Goal: Information Seeking & Learning: Find specific fact

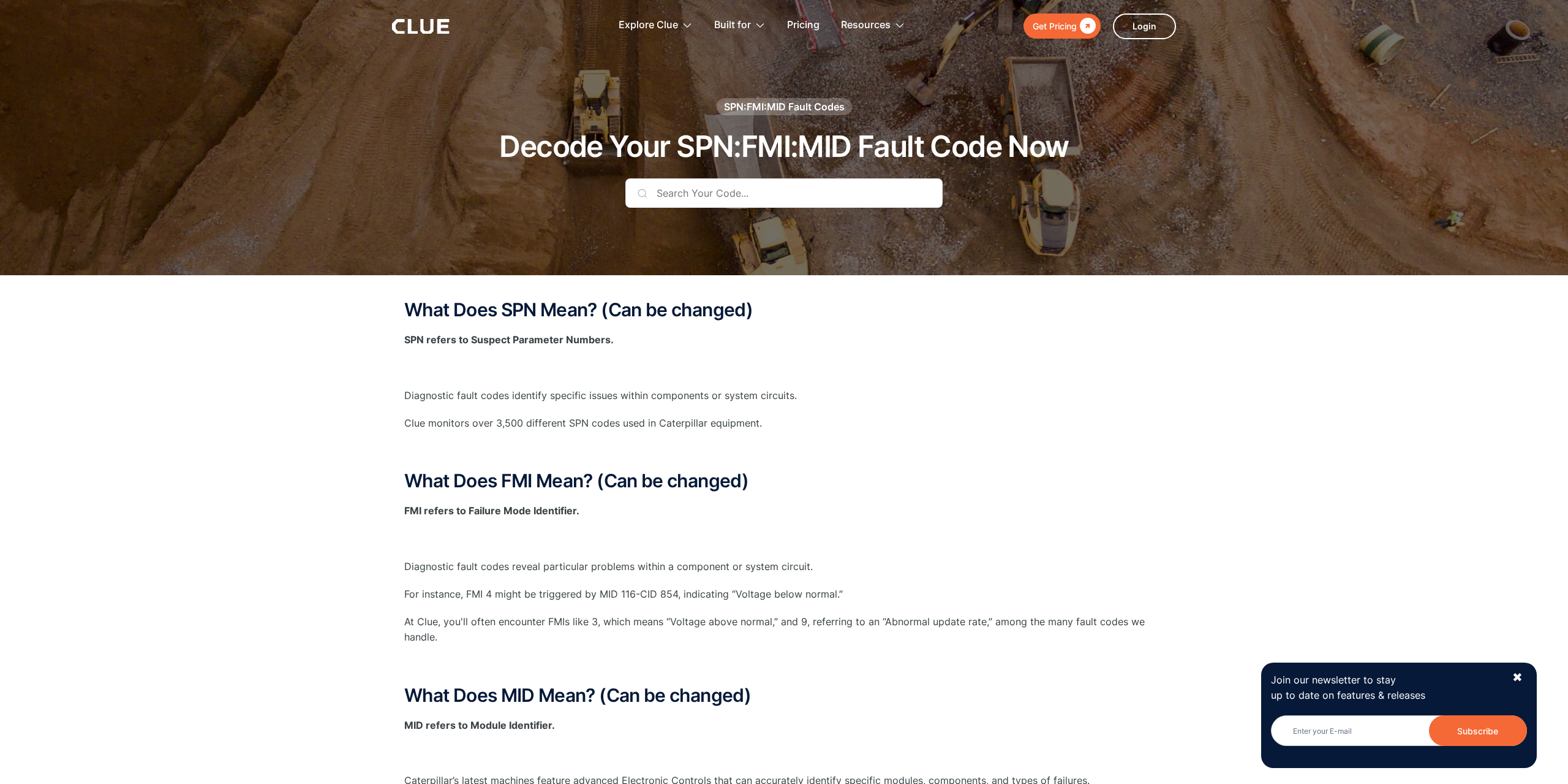
scroll to position [122, 0]
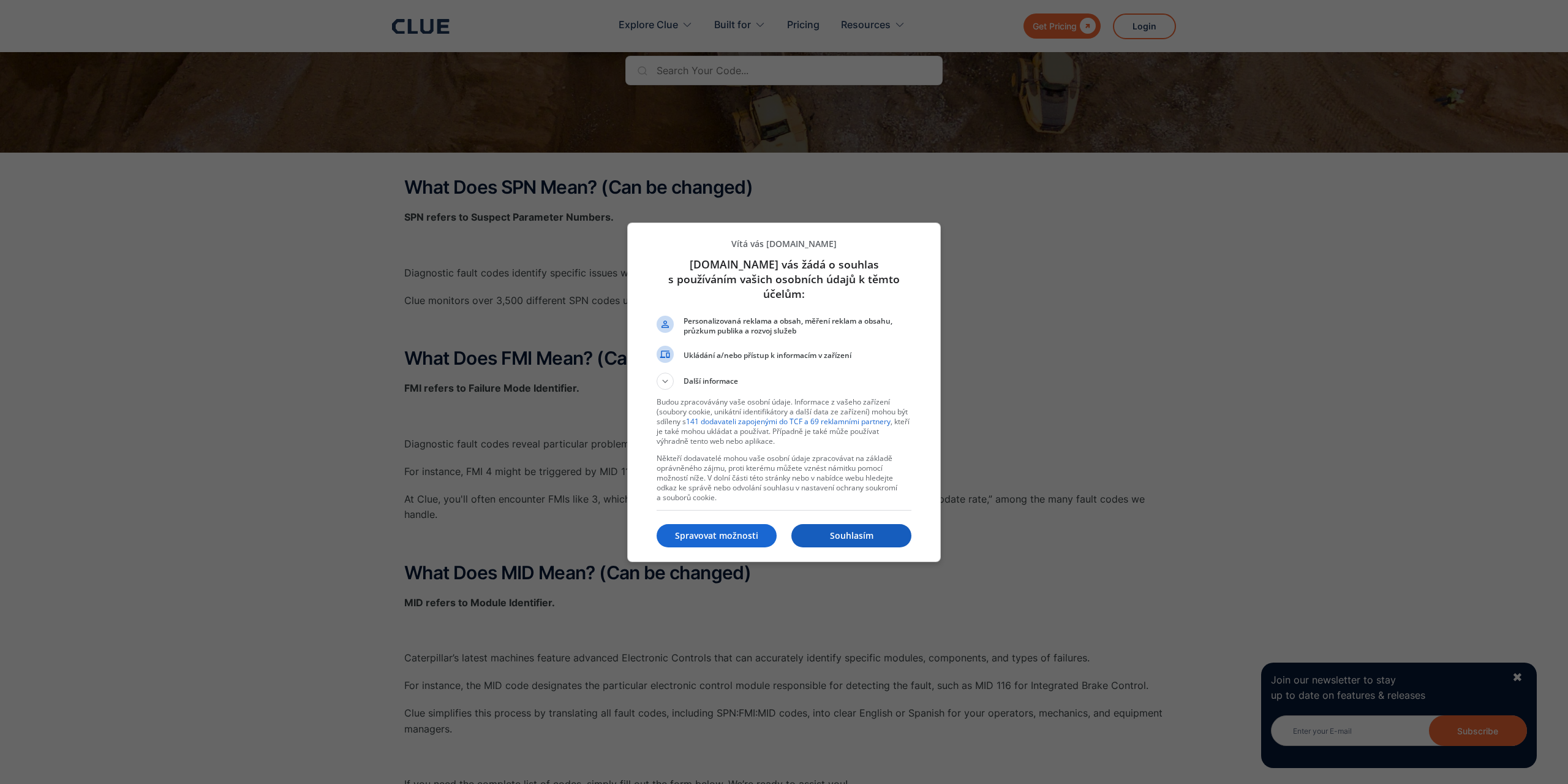
click at [839, 529] on p "Souhlasím" at bounding box center [851, 535] width 120 height 12
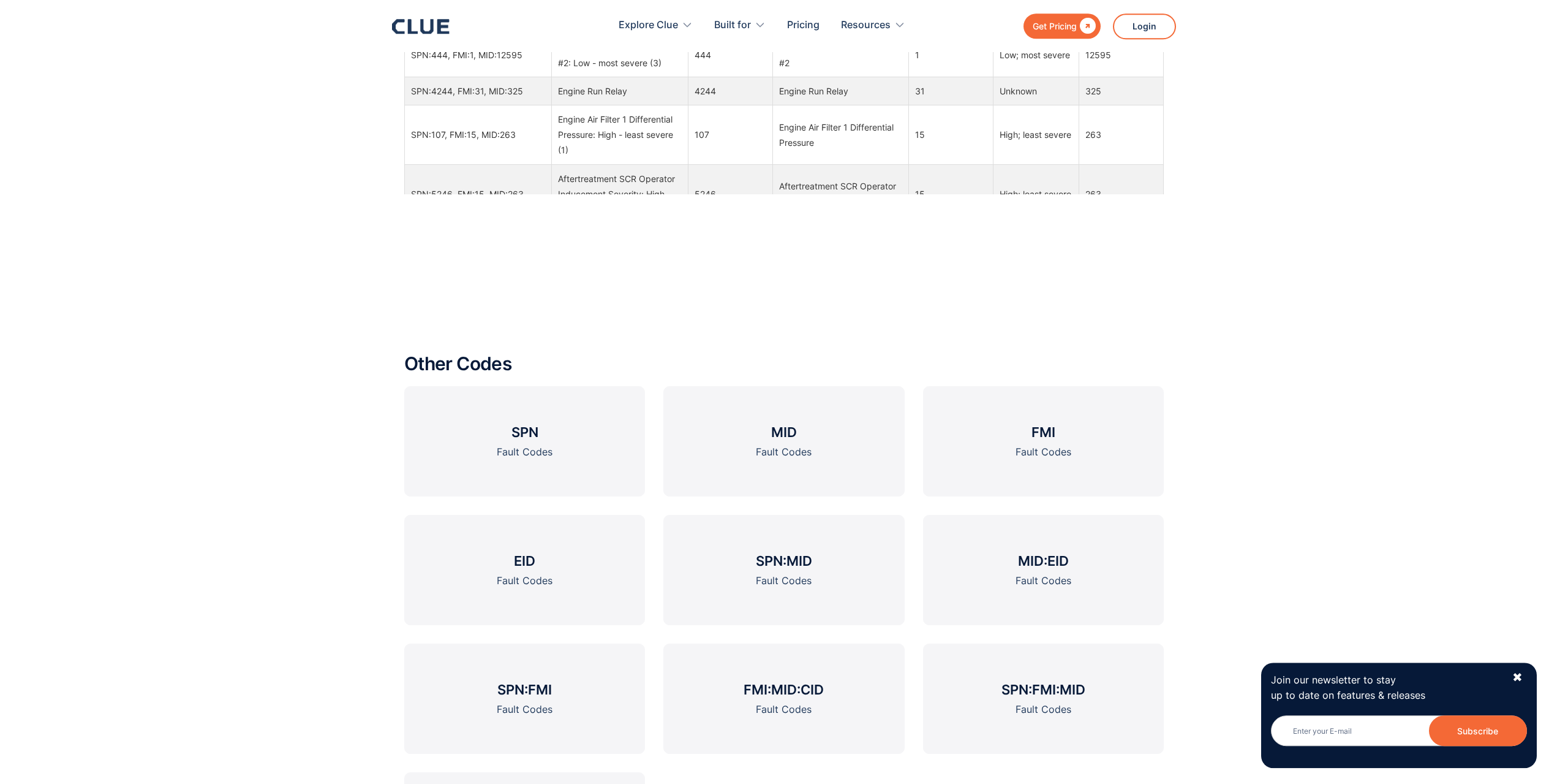
scroll to position [1997, 0]
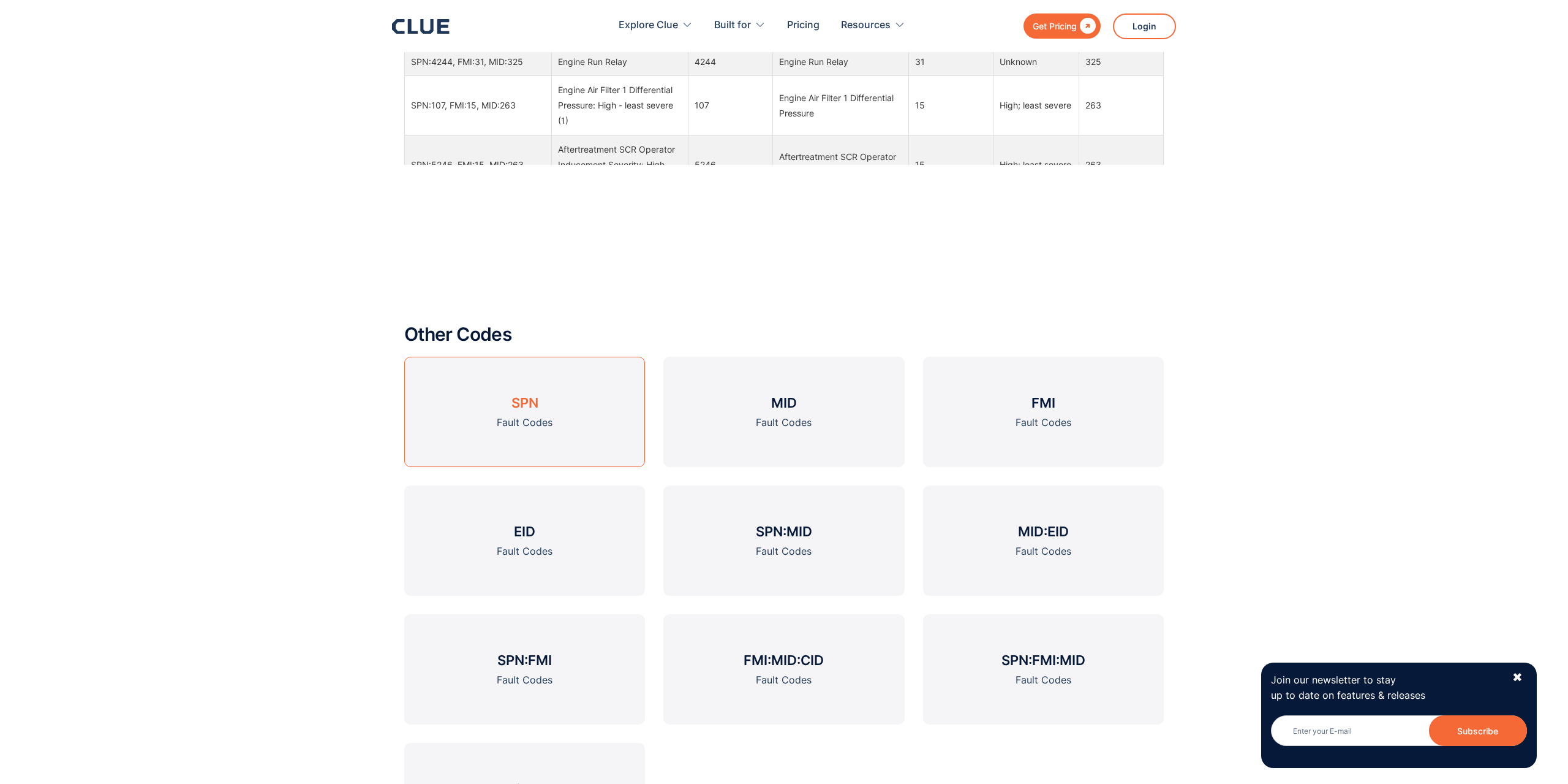
click at [530, 404] on h3 "SPN" at bounding box center [525, 402] width 27 height 18
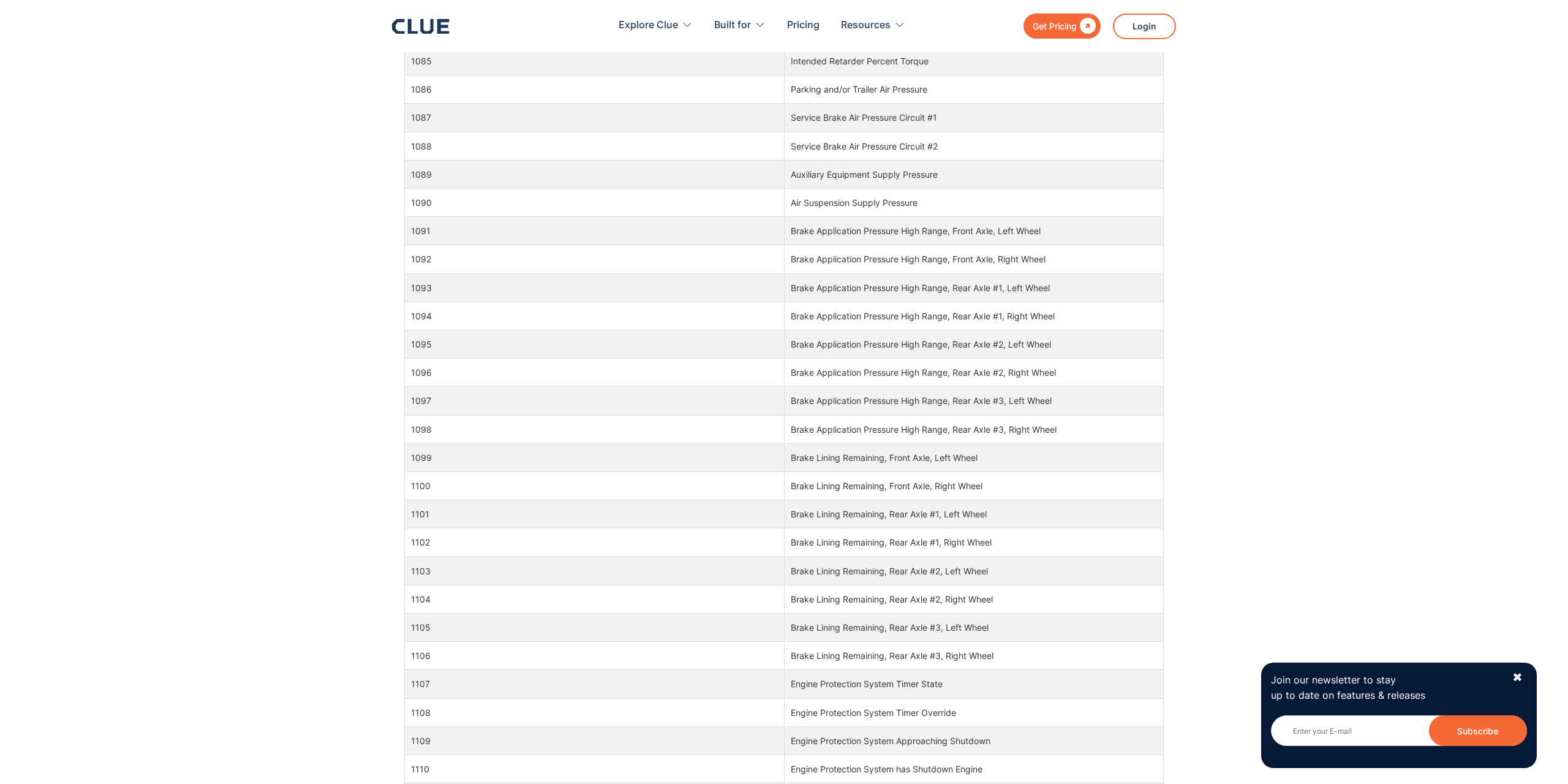
scroll to position [21306, 0]
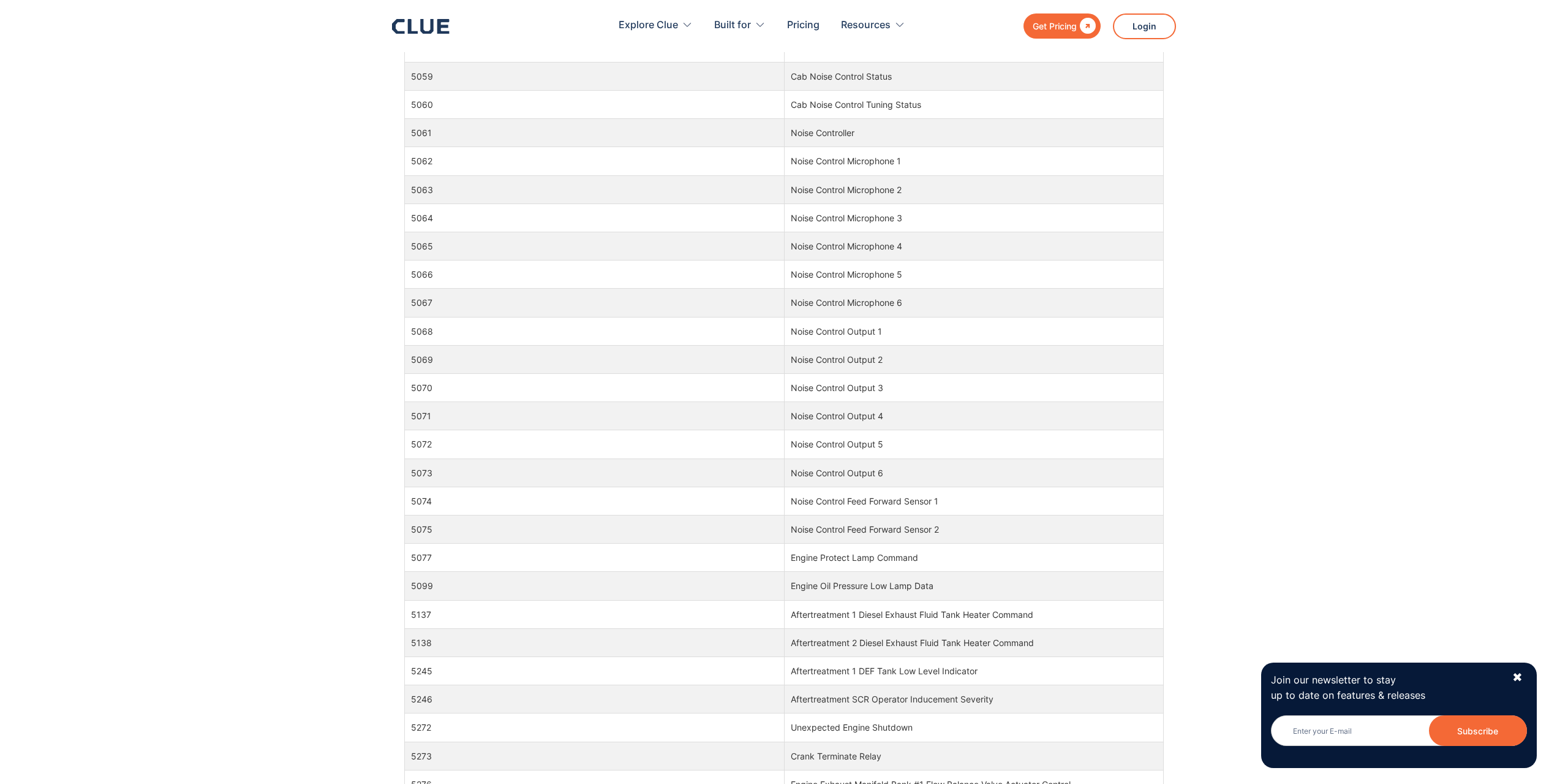
drag, startPoint x: 792, startPoint y: 402, endPoint x: 777, endPoint y: 548, distance: 146.8
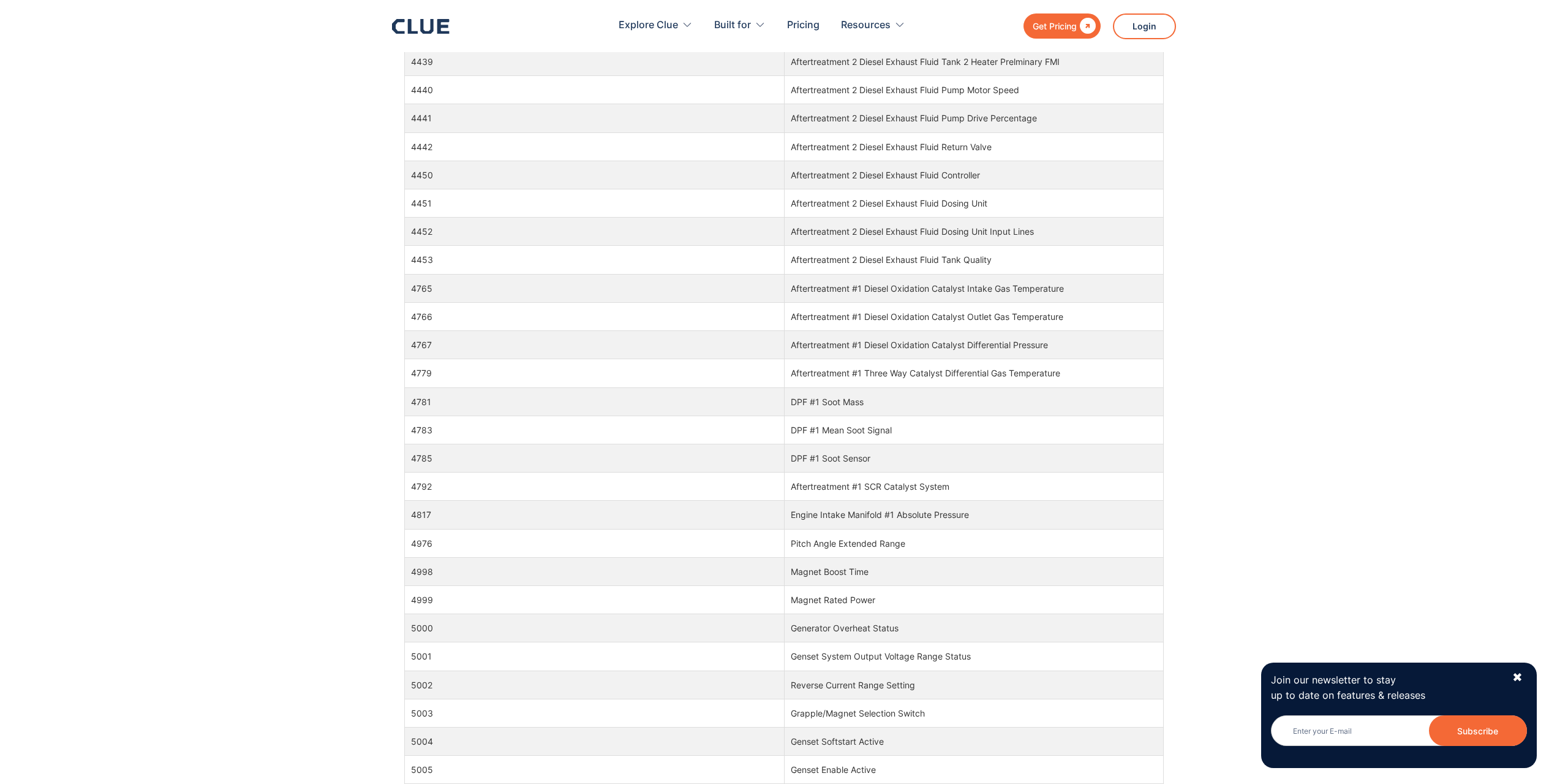
scroll to position [99652, 0]
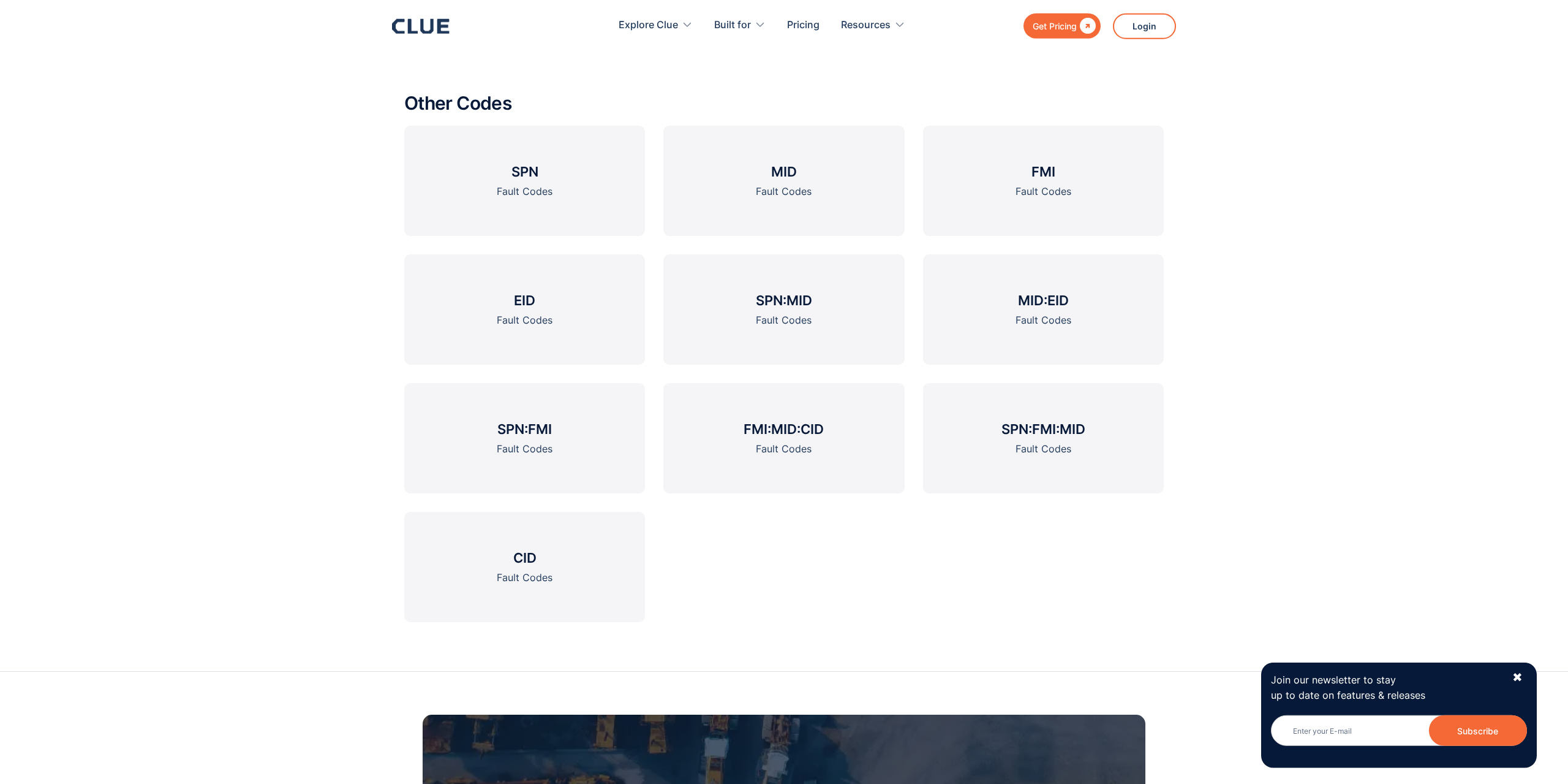
scroll to position [2247, 0]
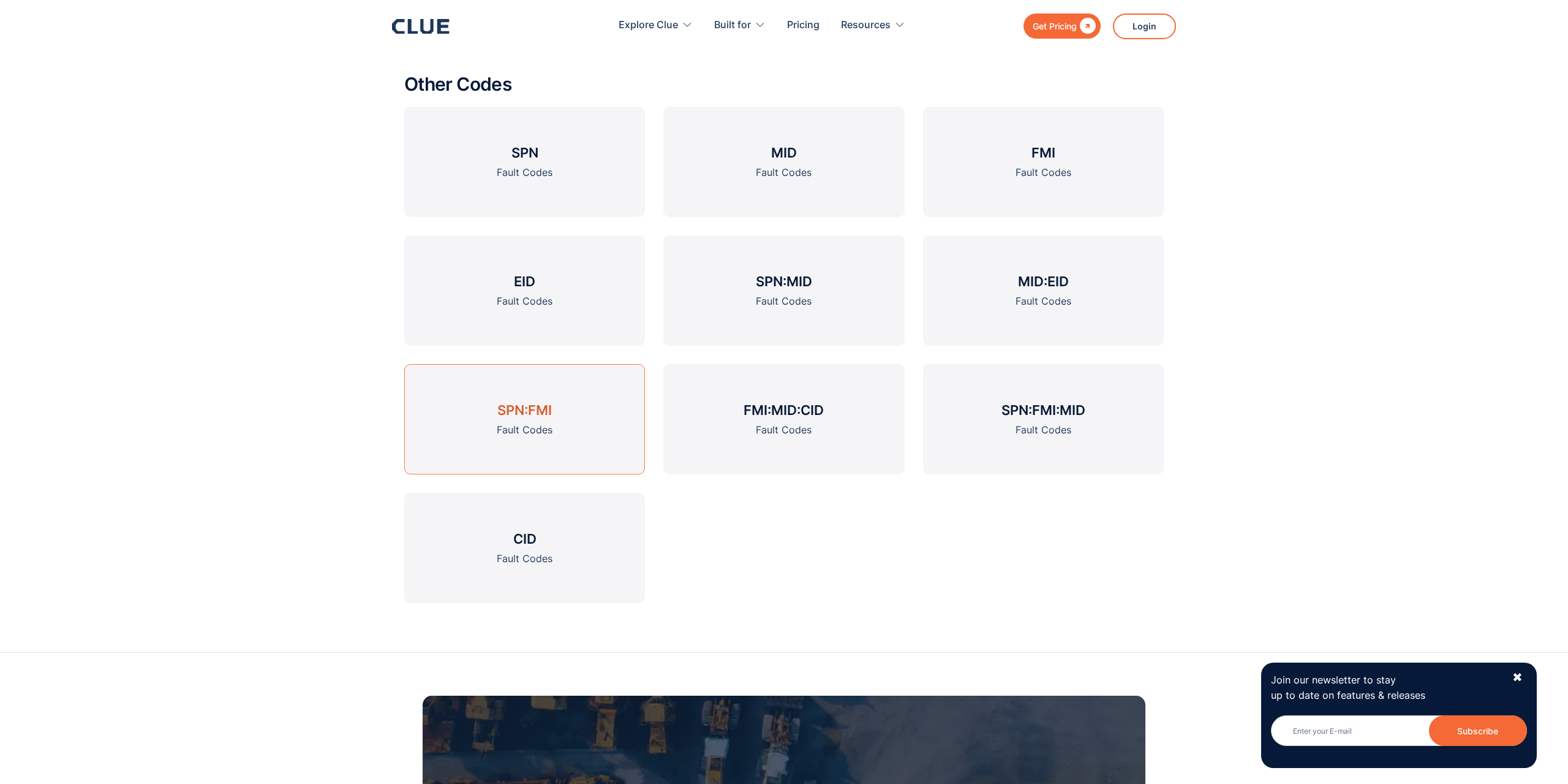
click at [549, 404] on h3 "SPN:FMI" at bounding box center [524, 409] width 54 height 18
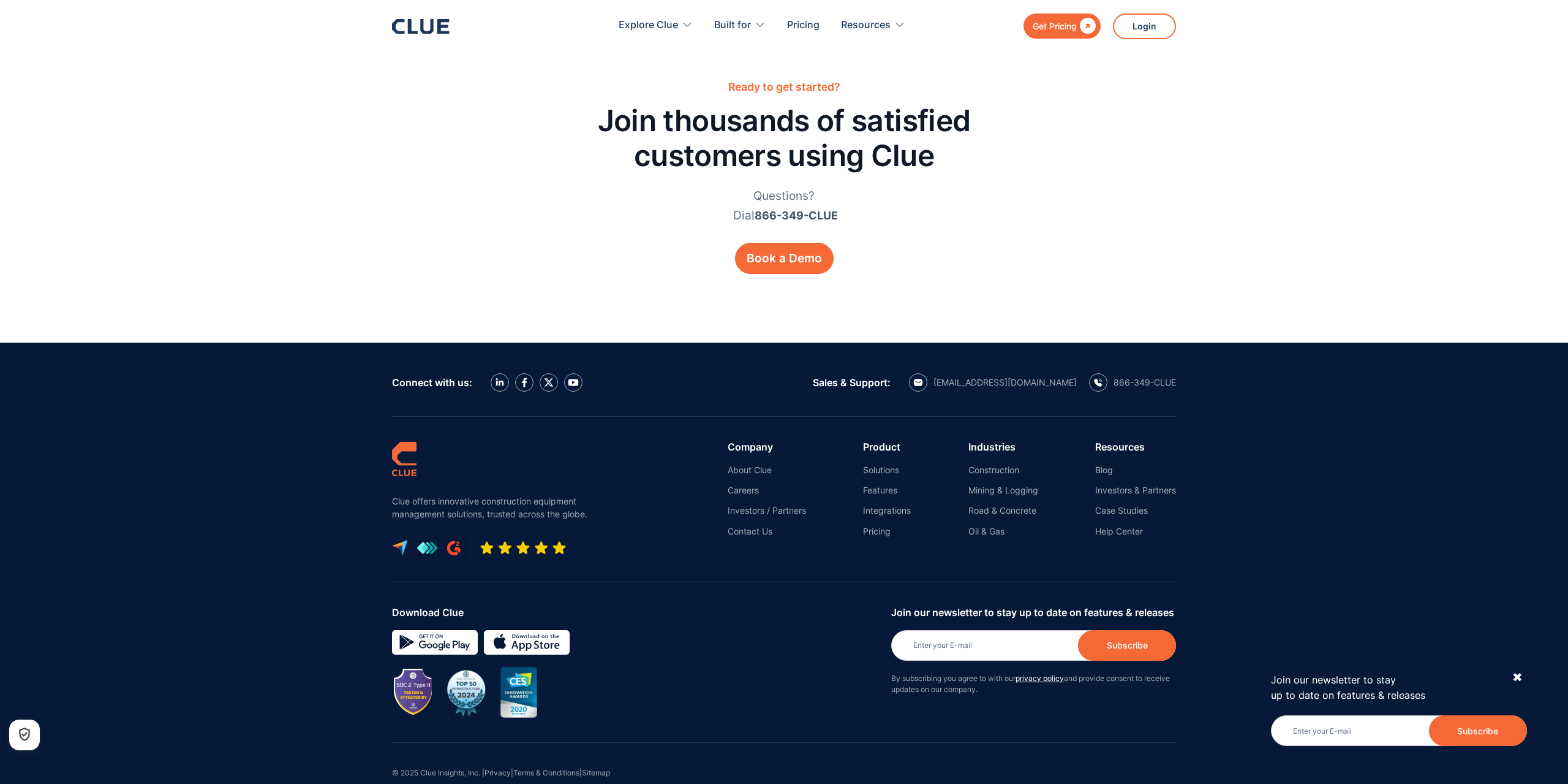
scroll to position [2562, 0]
